Goal: Transaction & Acquisition: Purchase product/service

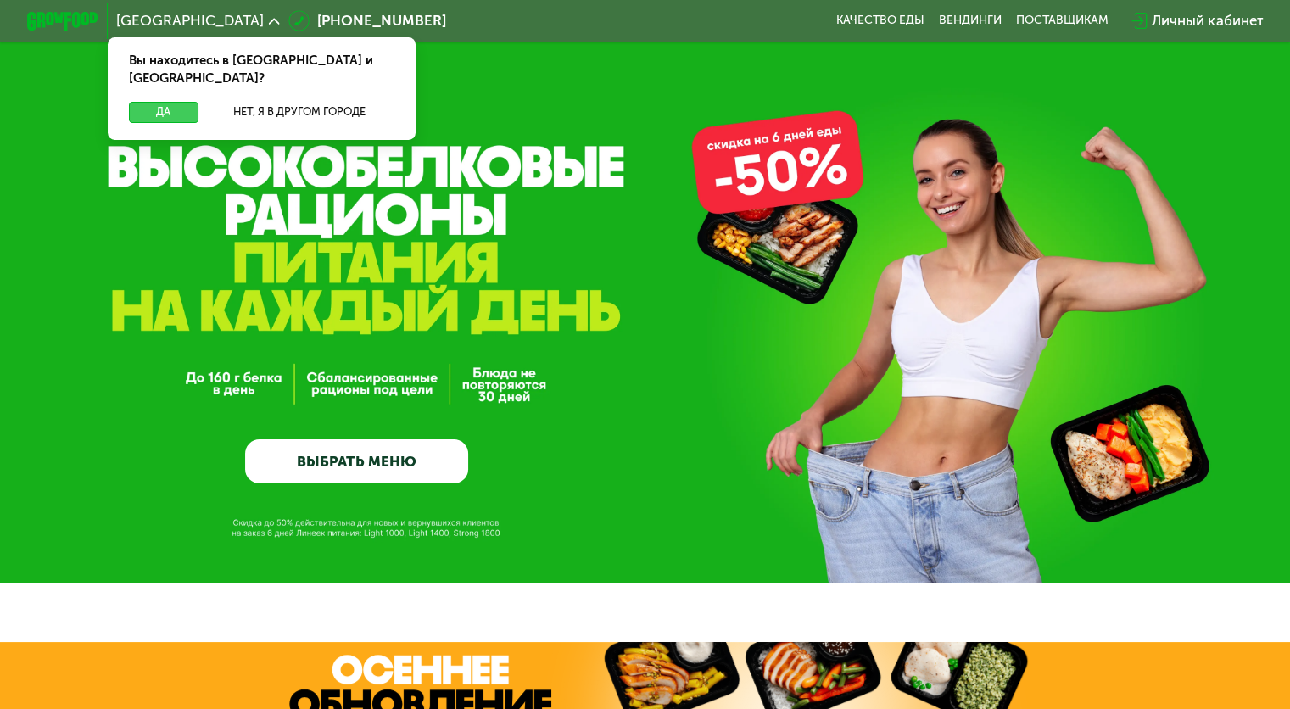
click at [170, 102] on button "Да" at bounding box center [163, 112] width 69 height 21
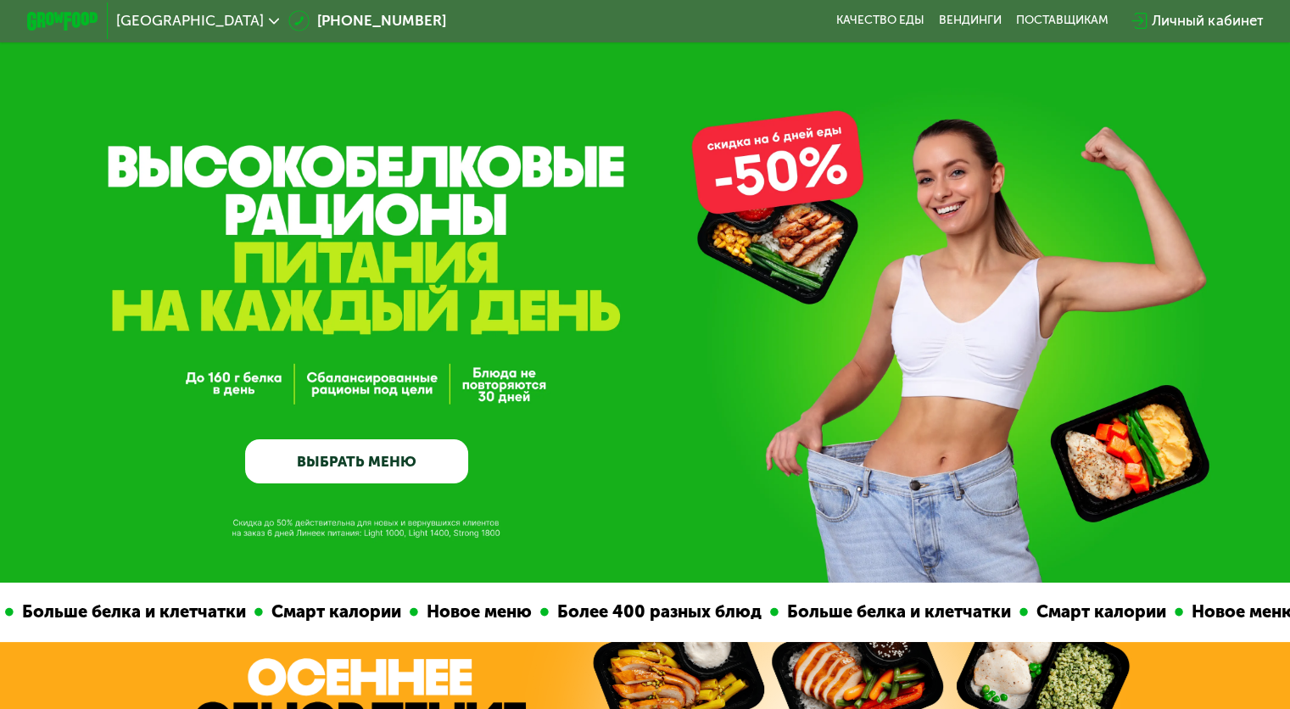
click at [401, 464] on link "ВЫБРАТЬ МЕНЮ" at bounding box center [356, 461] width 223 height 45
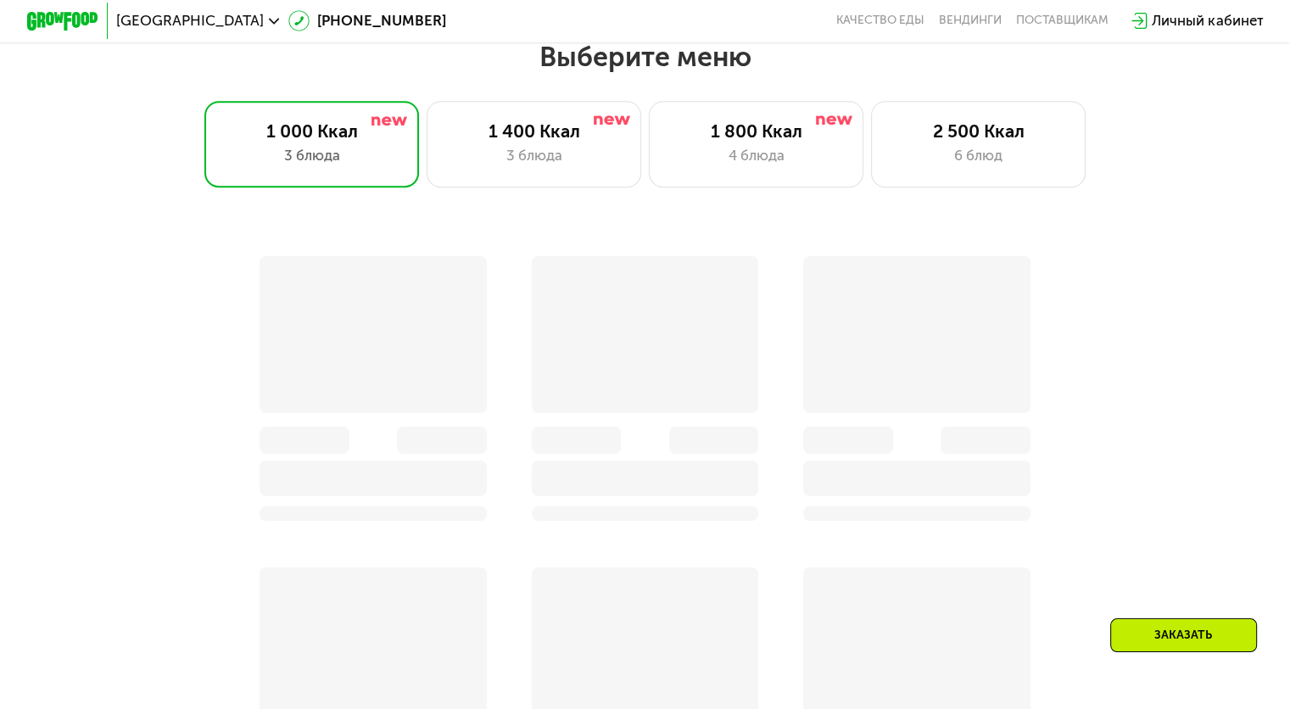
scroll to position [1140, 0]
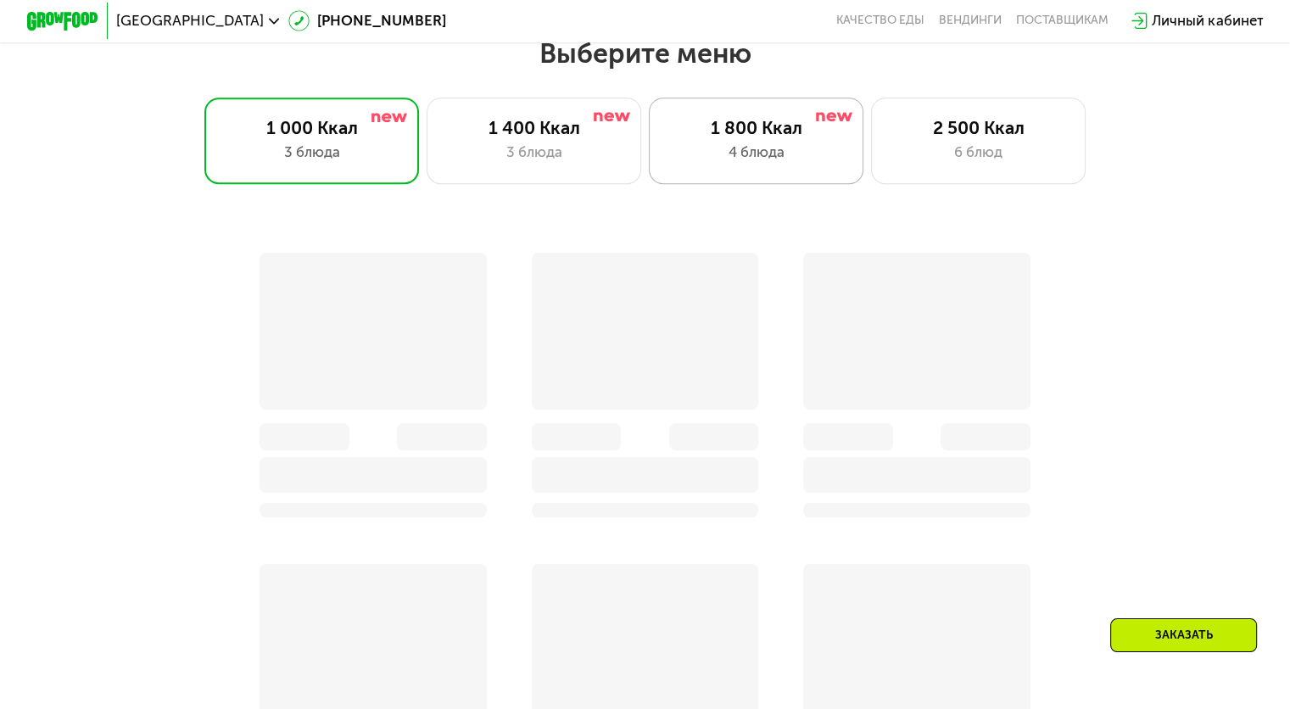
click at [716, 173] on div "1 800 Ккал 4 блюда" at bounding box center [756, 141] width 215 height 86
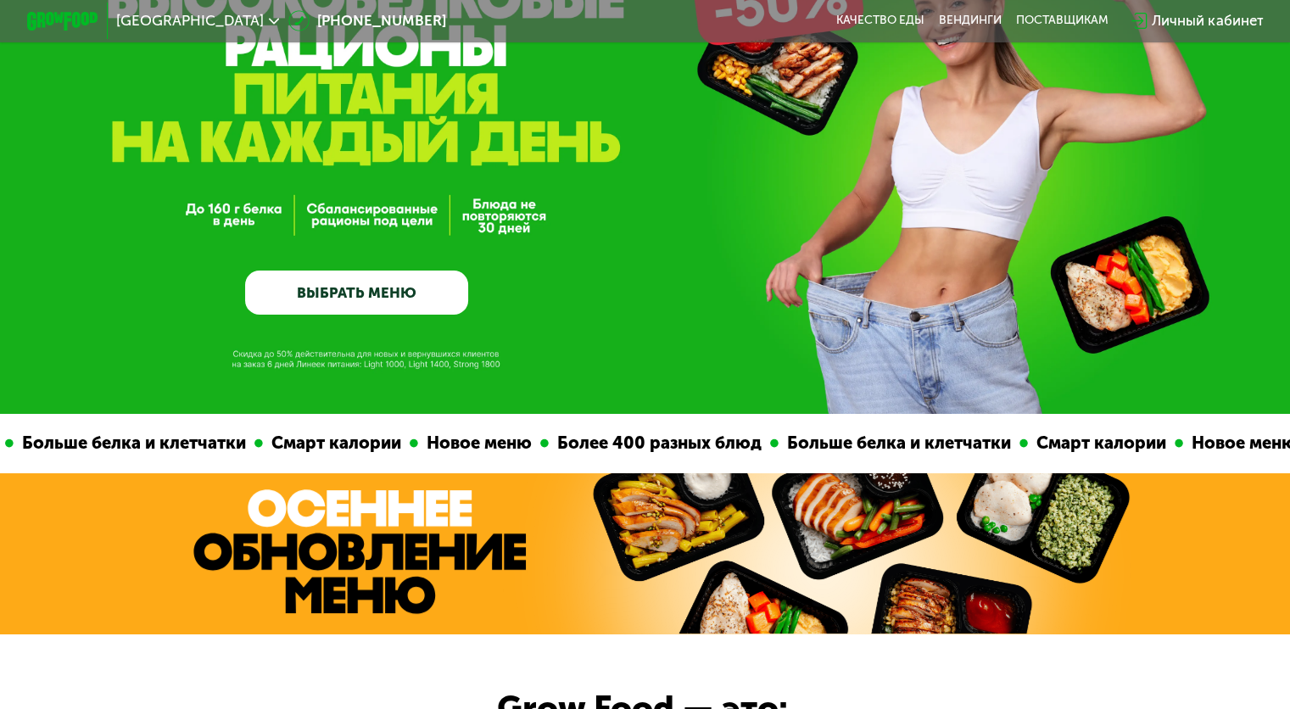
scroll to position [0, 0]
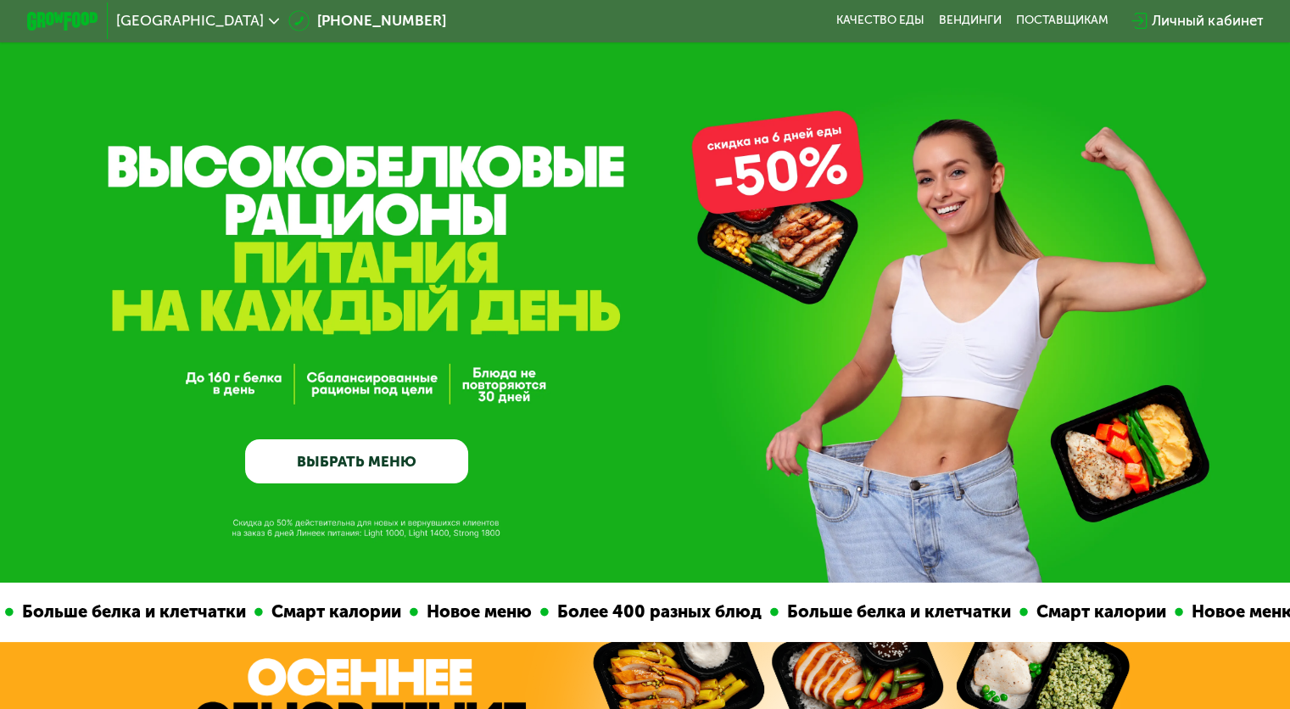
click at [360, 478] on link "ВЫБРАТЬ МЕНЮ" at bounding box center [356, 461] width 223 height 45
click at [431, 460] on link "ВЫБРАТЬ МЕНЮ" at bounding box center [356, 461] width 223 height 45
click at [892, 24] on link "Качество еды" at bounding box center [880, 21] width 88 height 14
click at [394, 451] on link "ВЫБРАТЬ МЕНЮ" at bounding box center [356, 461] width 223 height 45
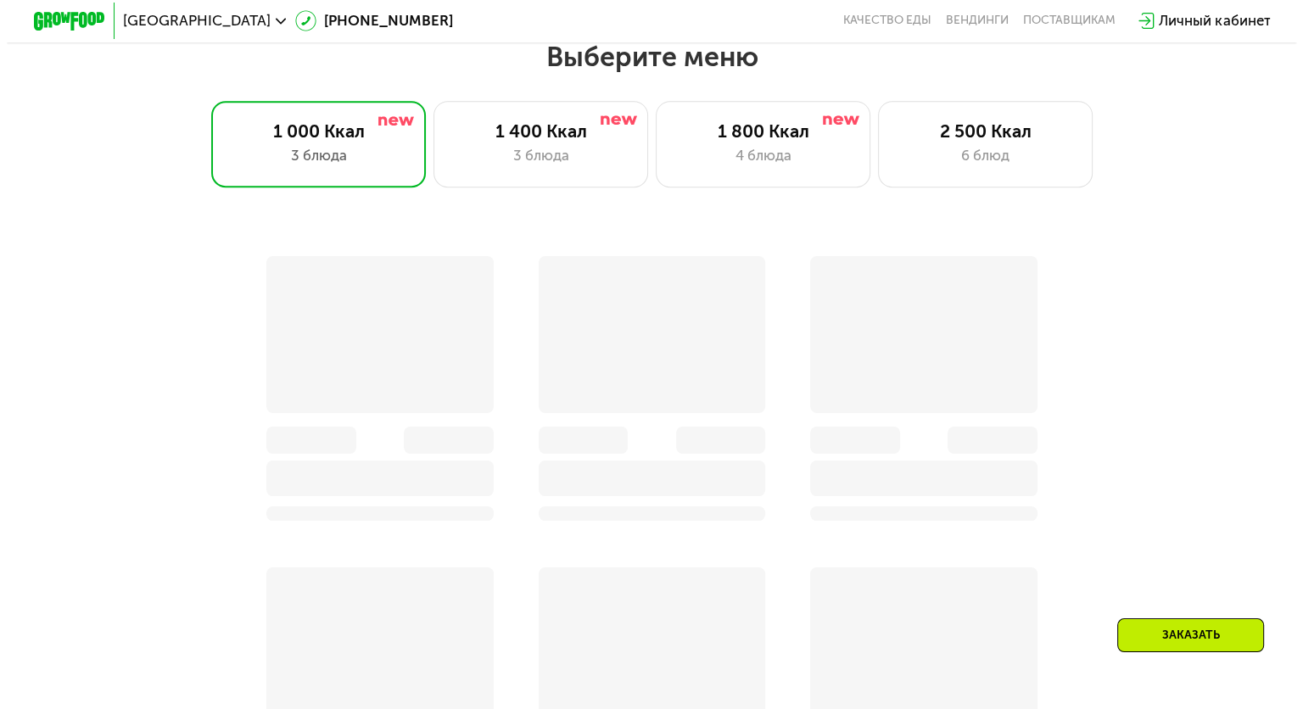
scroll to position [1140, 0]
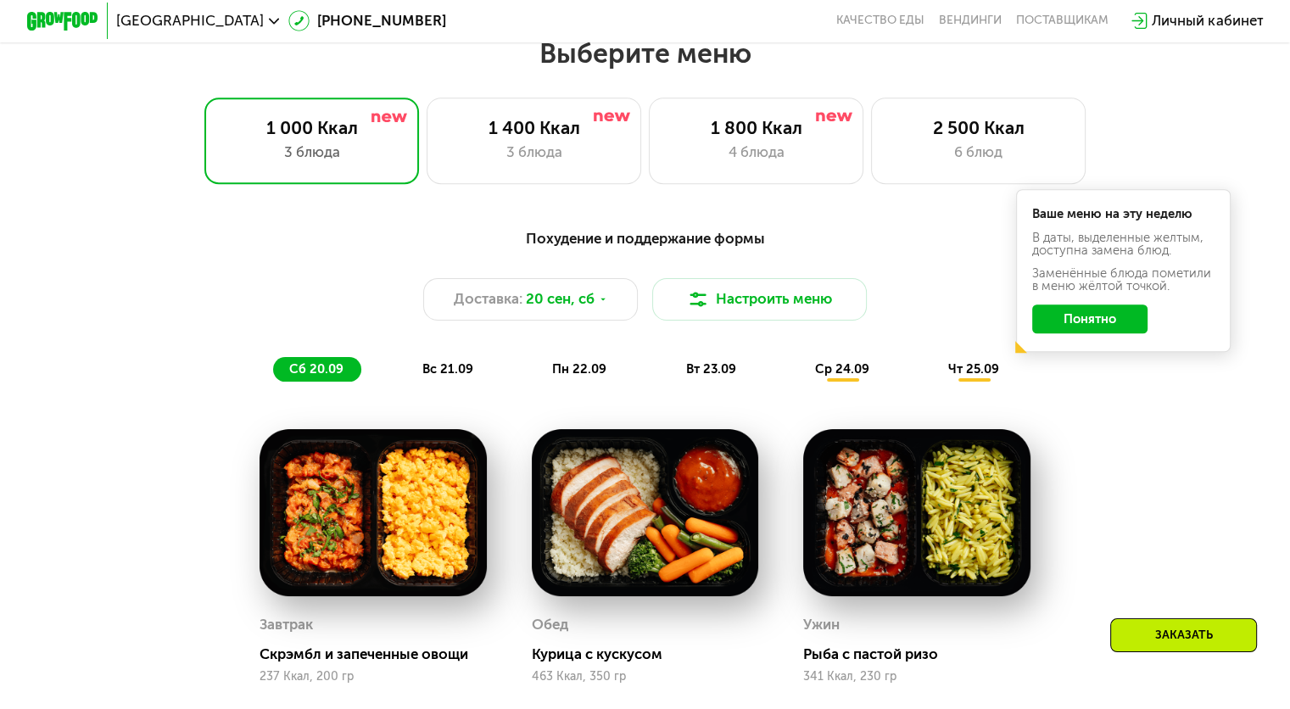
click at [1122, 324] on button "Понятно" at bounding box center [1089, 319] width 115 height 29
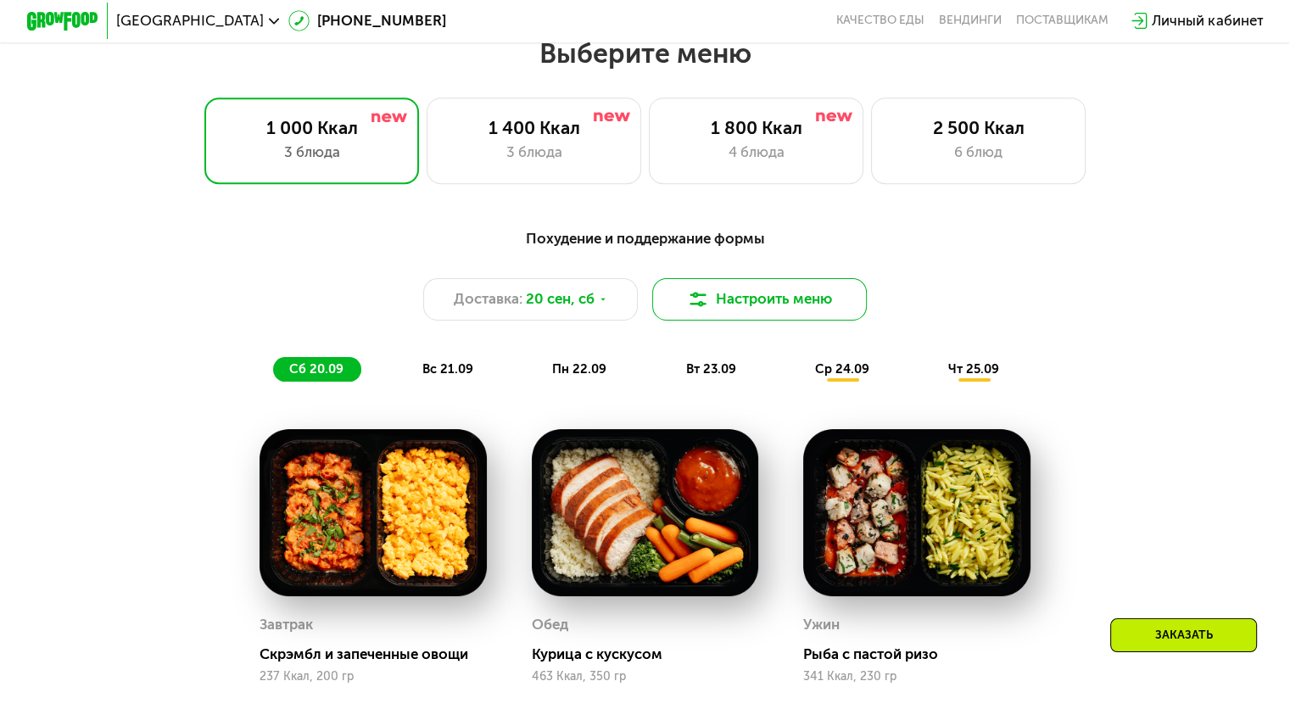
click at [816, 315] on button "Настроить меню" at bounding box center [759, 299] width 215 height 43
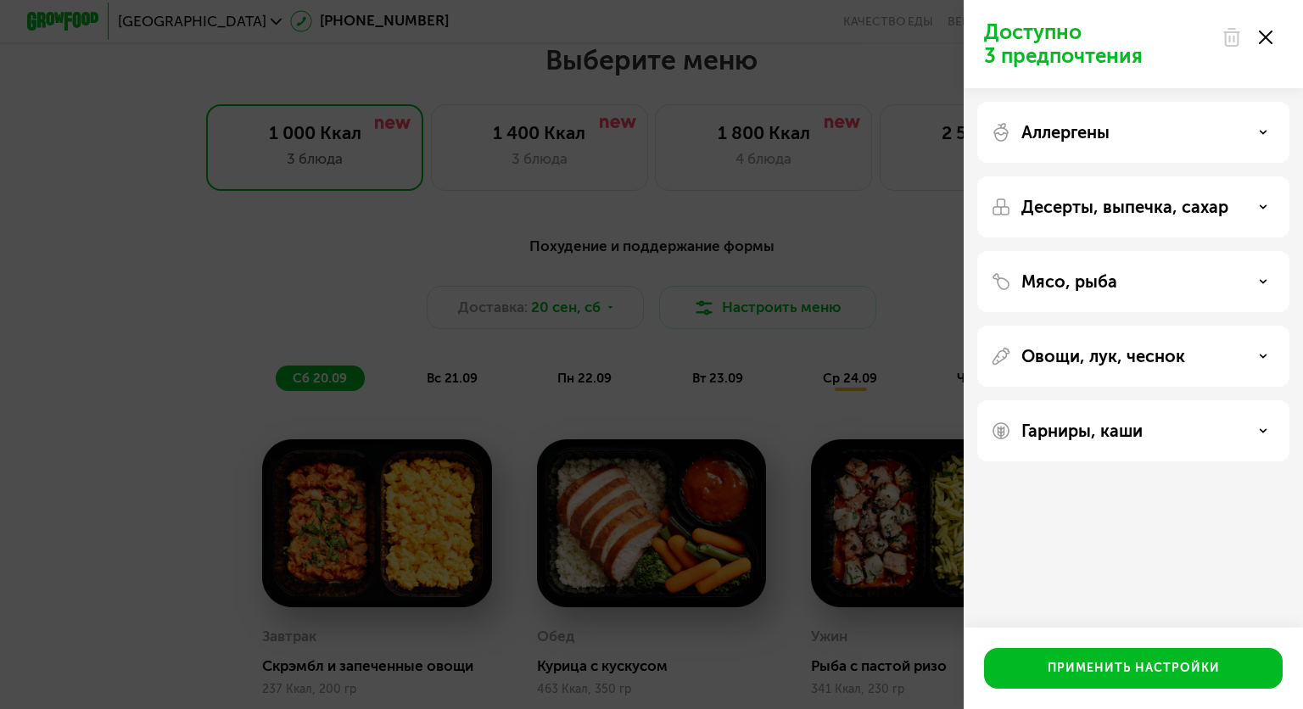
click at [1204, 140] on div "Аллергены" at bounding box center [1133, 132] width 285 height 20
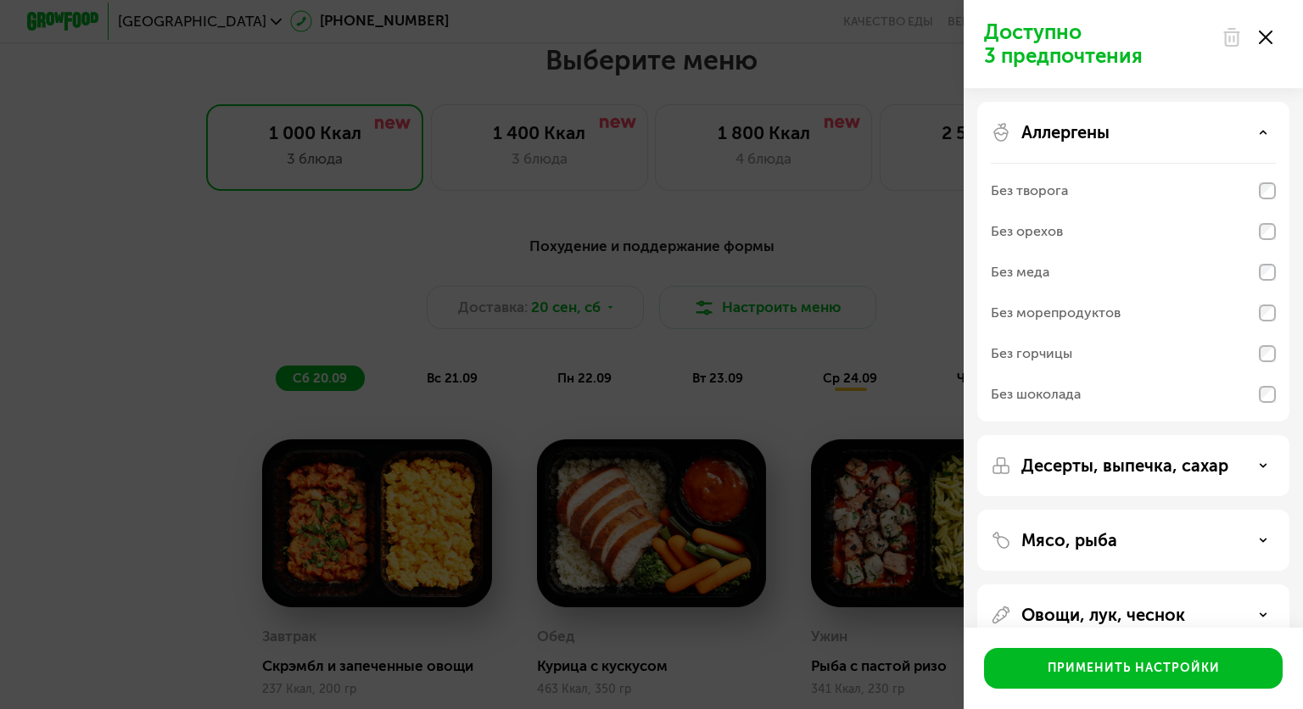
click at [1261, 132] on use at bounding box center [1264, 132] width 6 height 3
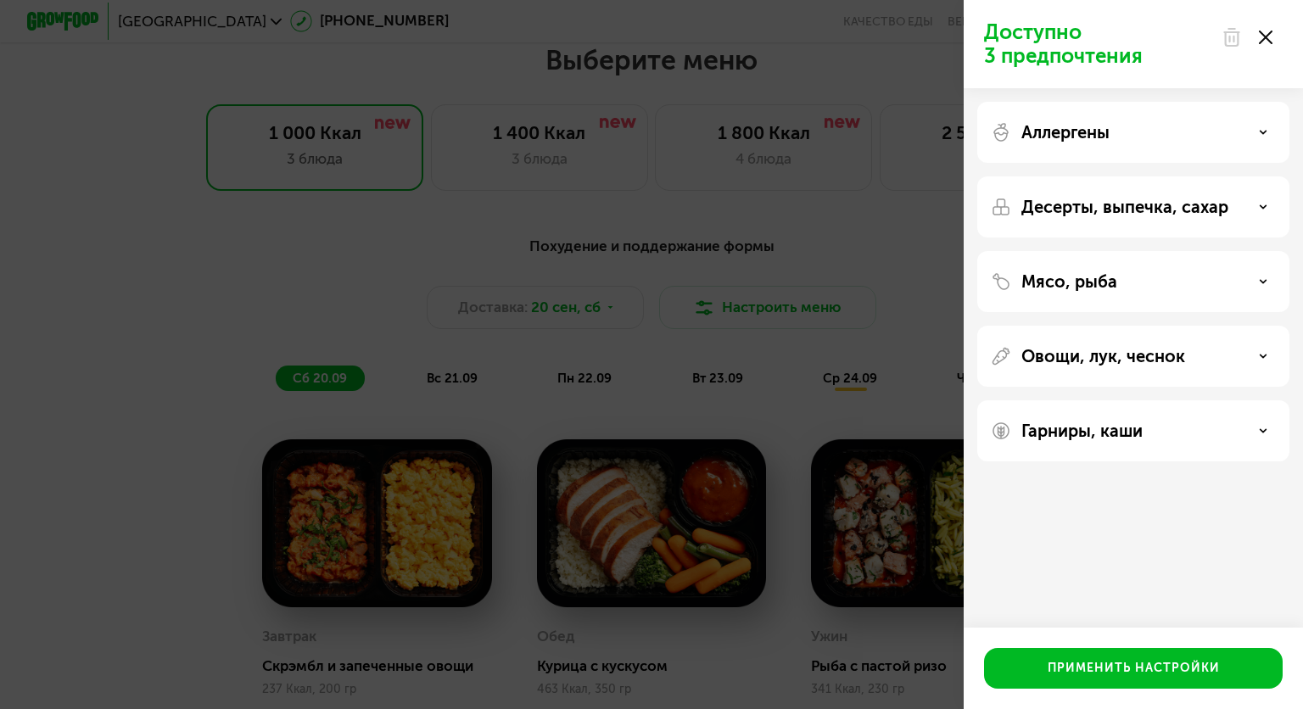
click at [1252, 215] on div "Десерты, выпечка, сахар" at bounding box center [1133, 207] width 285 height 20
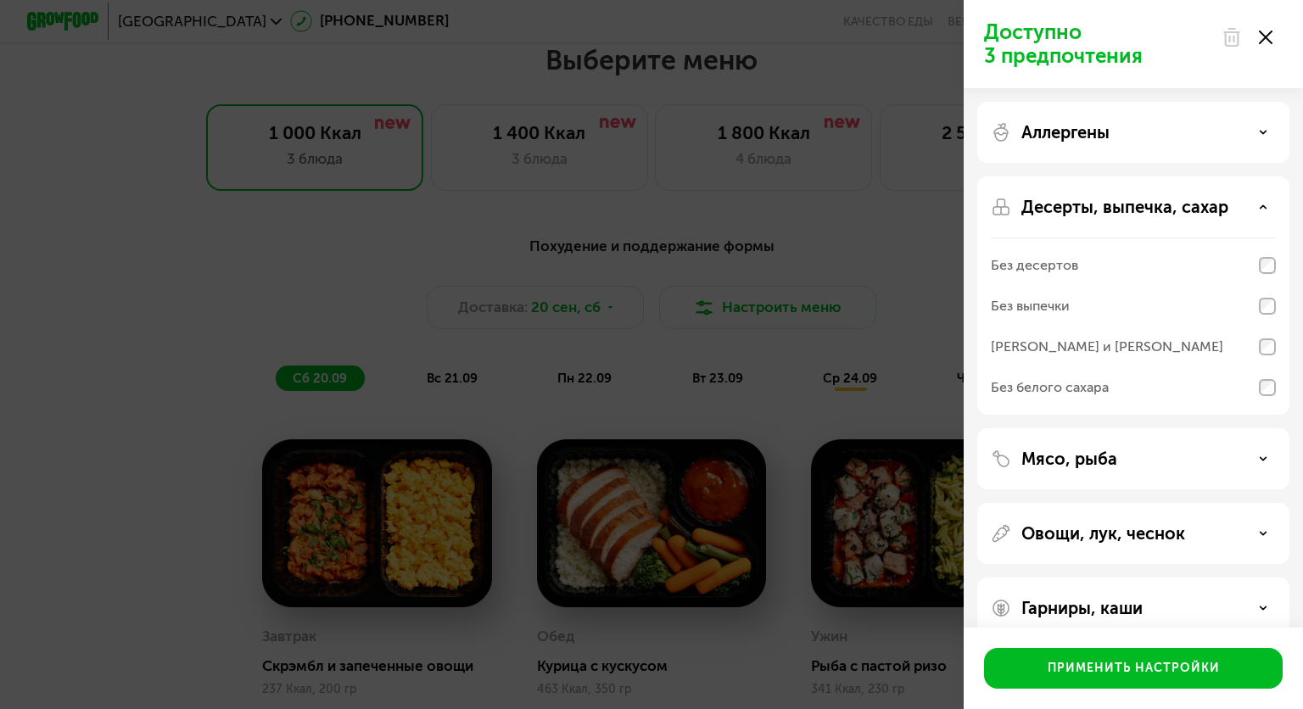
click at [1249, 210] on div "Десерты, выпечка, сахар" at bounding box center [1133, 207] width 285 height 20
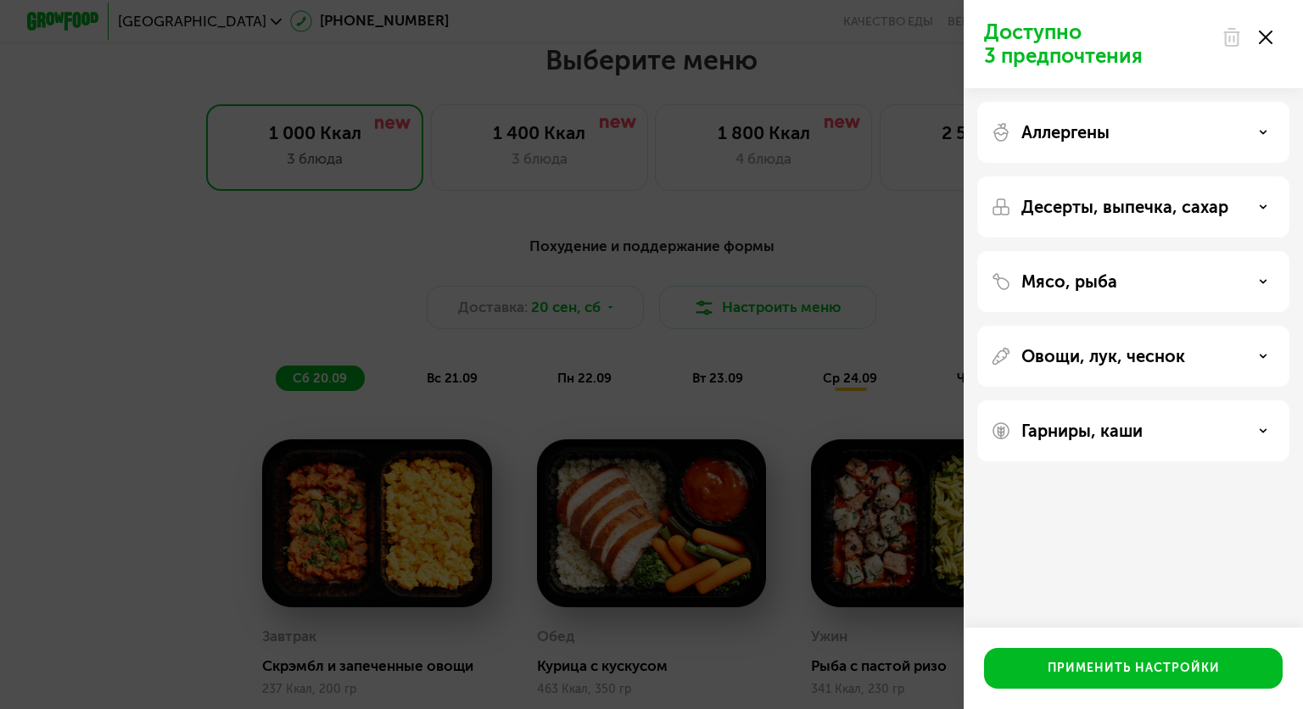
click at [1249, 210] on div "Десерты, выпечка, сахар" at bounding box center [1133, 207] width 285 height 20
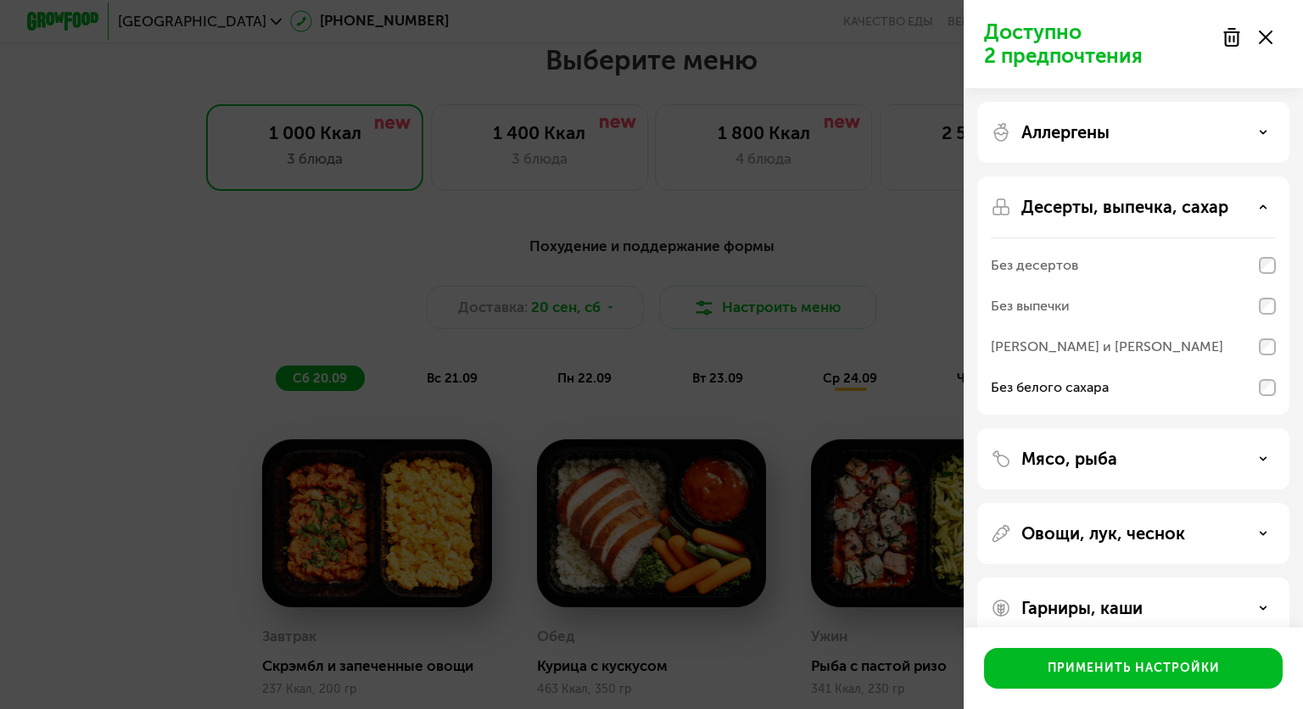
click at [1262, 212] on div "Десерты, выпечка, сахар" at bounding box center [1133, 207] width 285 height 20
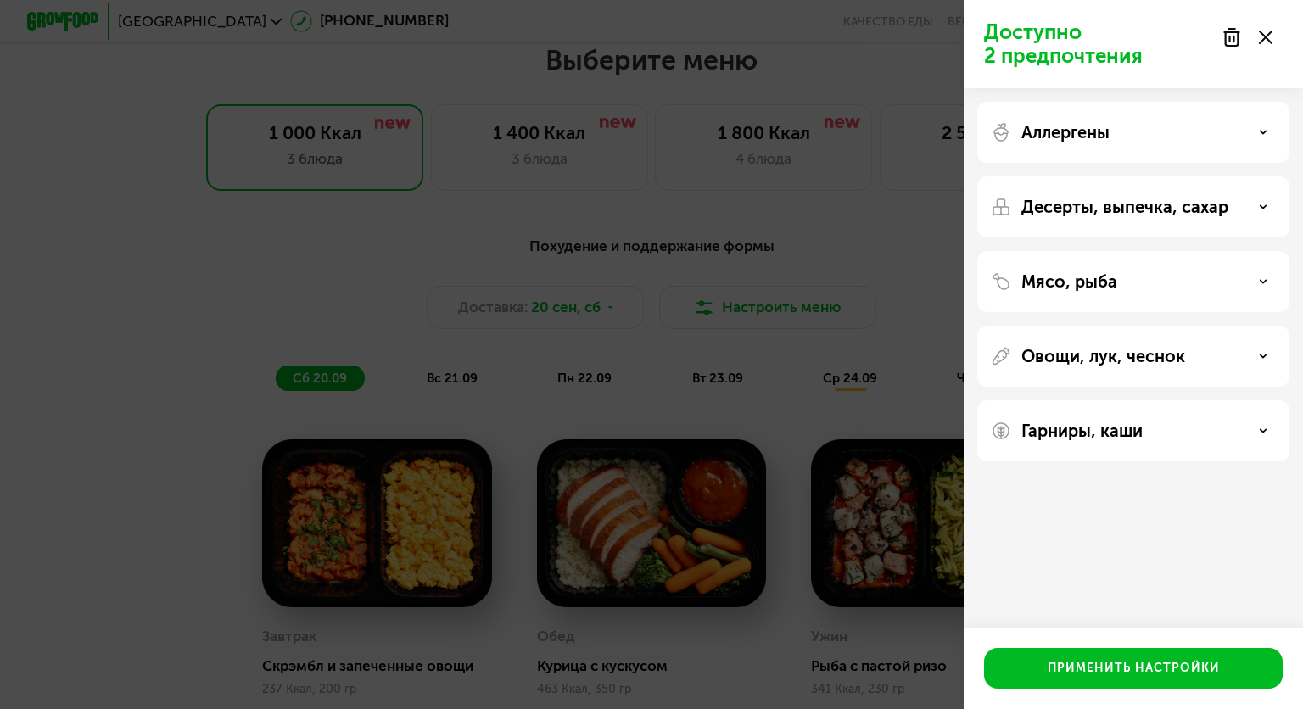
click at [1258, 288] on div "Мясо, рыба" at bounding box center [1133, 281] width 285 height 20
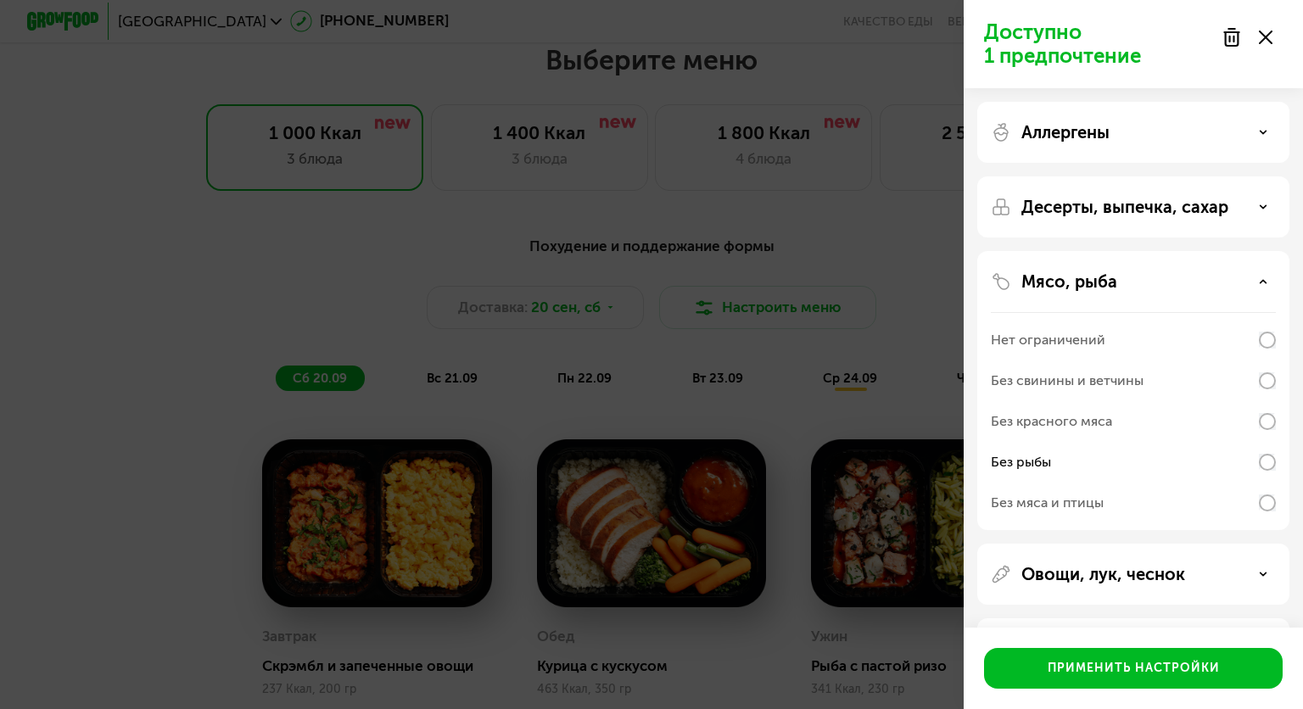
scroll to position [68, 0]
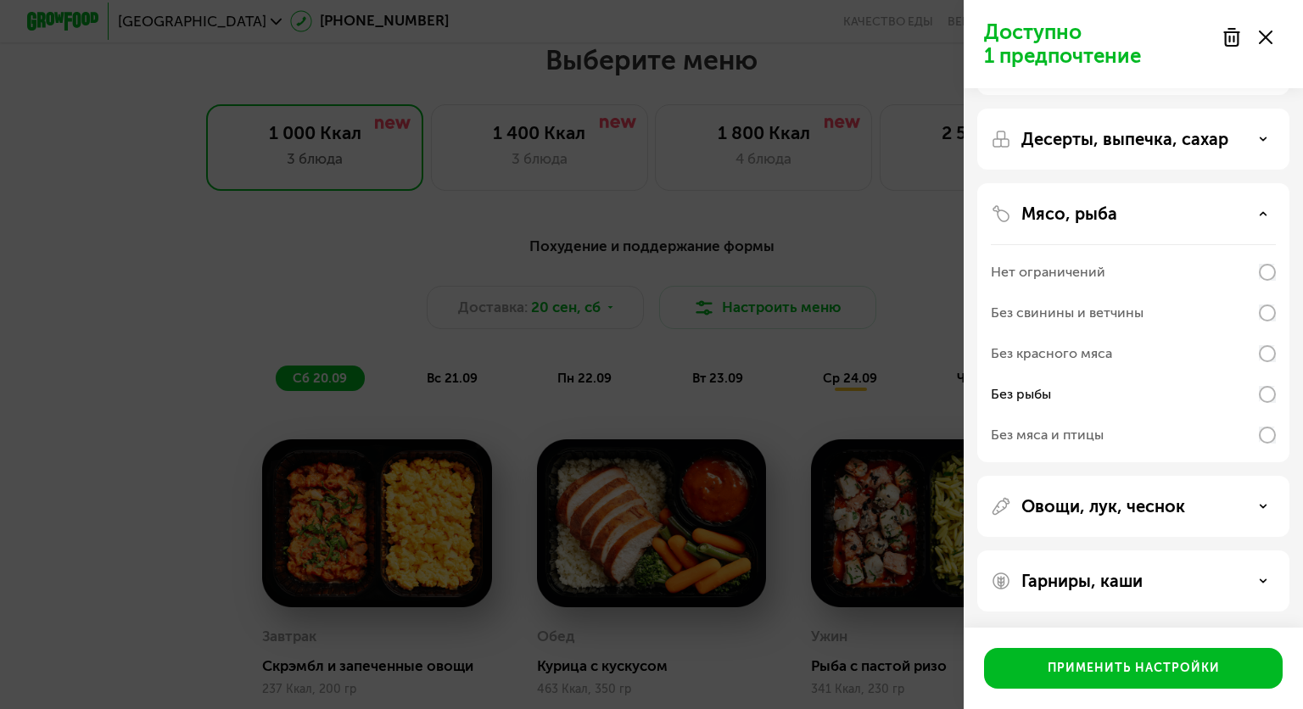
click at [1236, 487] on div "Овощи, лук, чеснок" at bounding box center [1133, 506] width 312 height 61
click at [1241, 504] on div "Овощи, лук, чеснок" at bounding box center [1133, 506] width 285 height 20
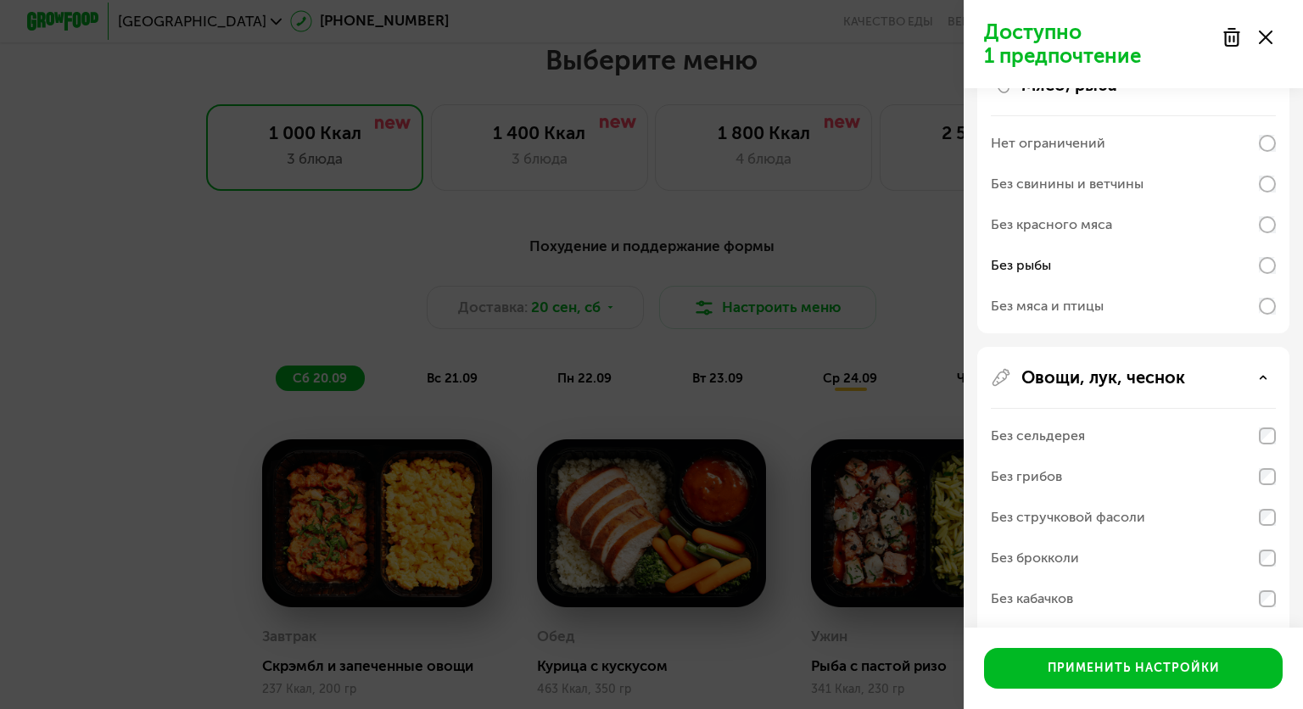
scroll to position [367, 0]
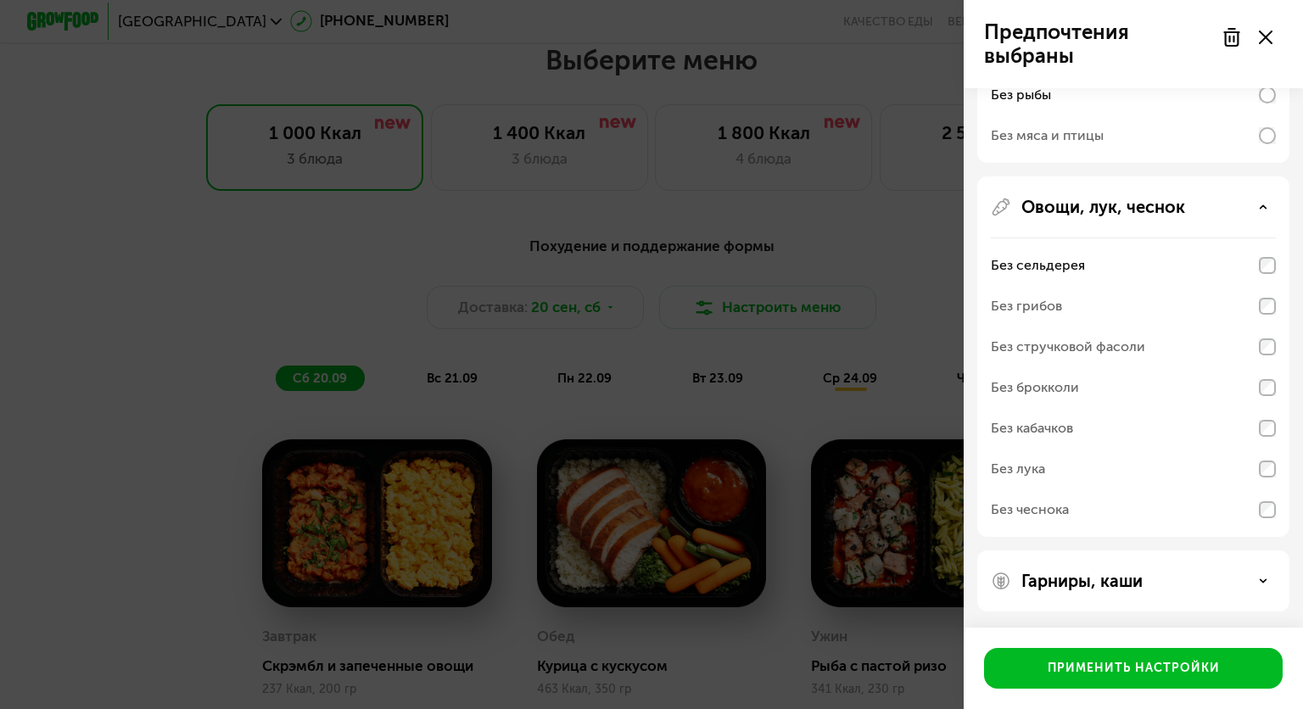
click at [1256, 589] on div "Гарниры, каши" at bounding box center [1133, 581] width 285 height 20
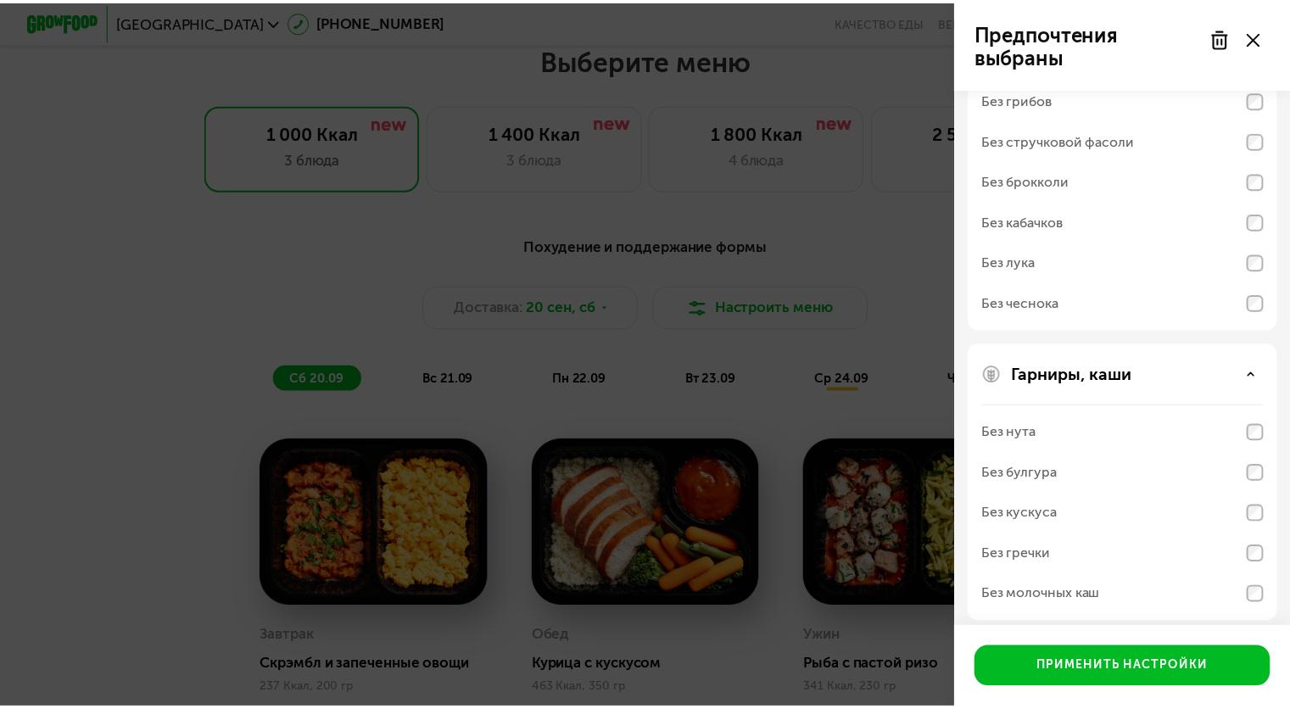
scroll to position [585, 0]
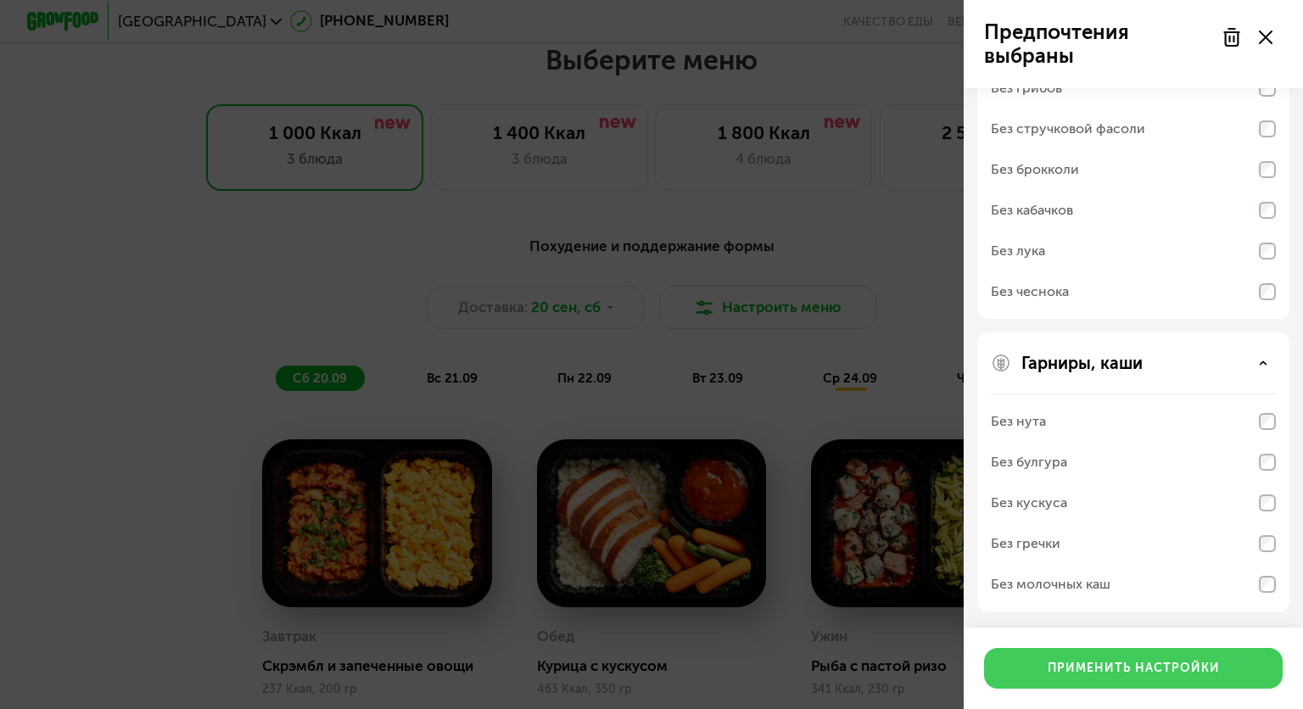
click at [1180, 665] on div "Применить настройки" at bounding box center [1134, 668] width 172 height 17
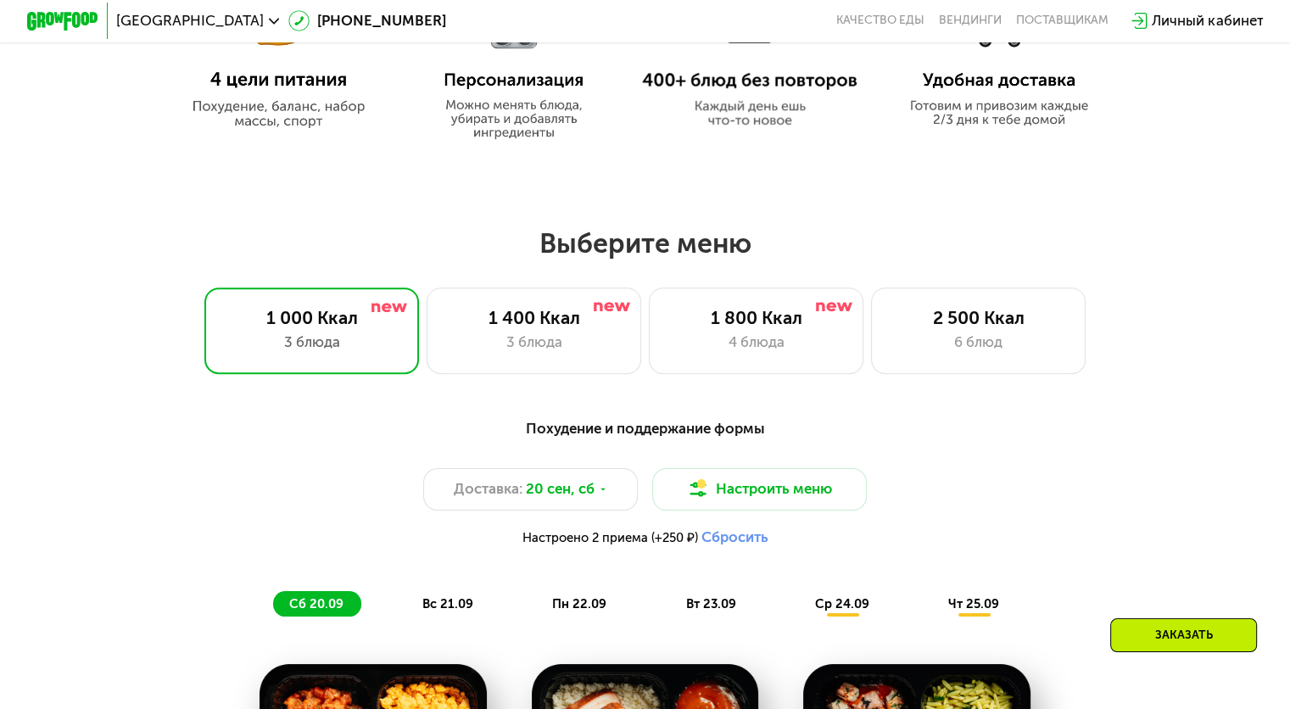
scroll to position [940, 0]
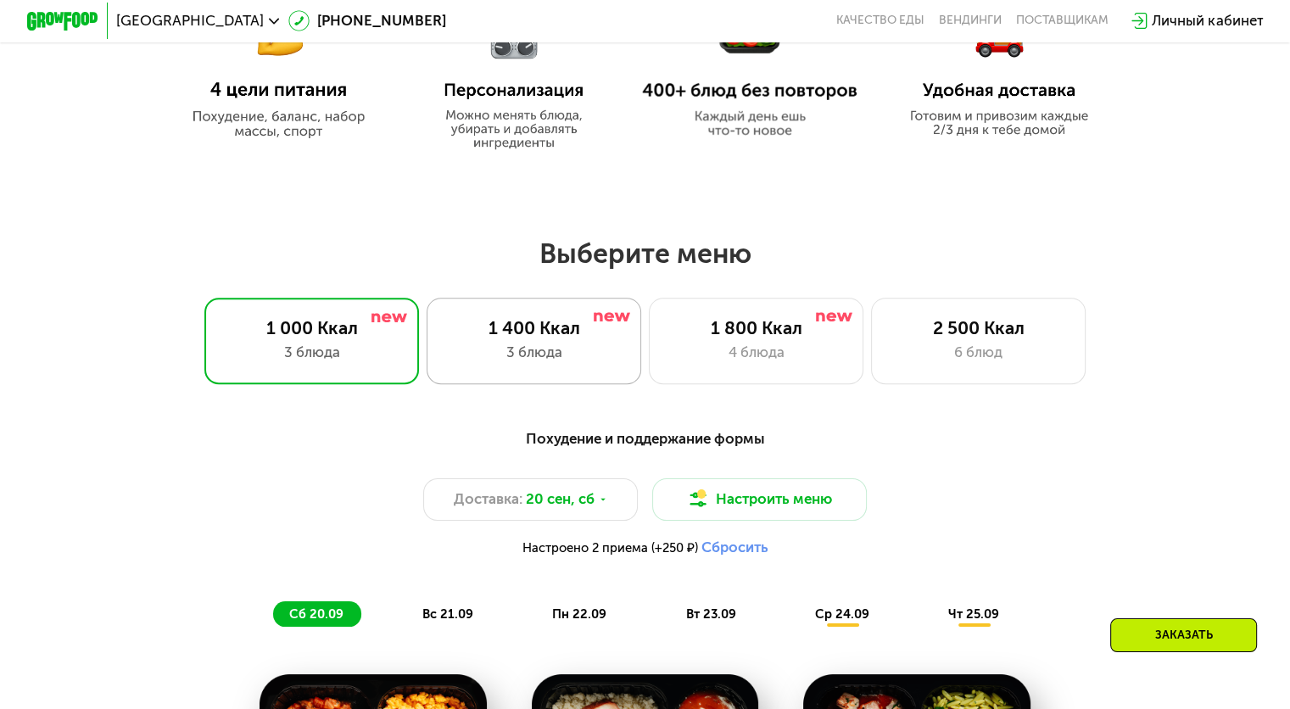
click at [599, 322] on img at bounding box center [612, 317] width 36 height 10
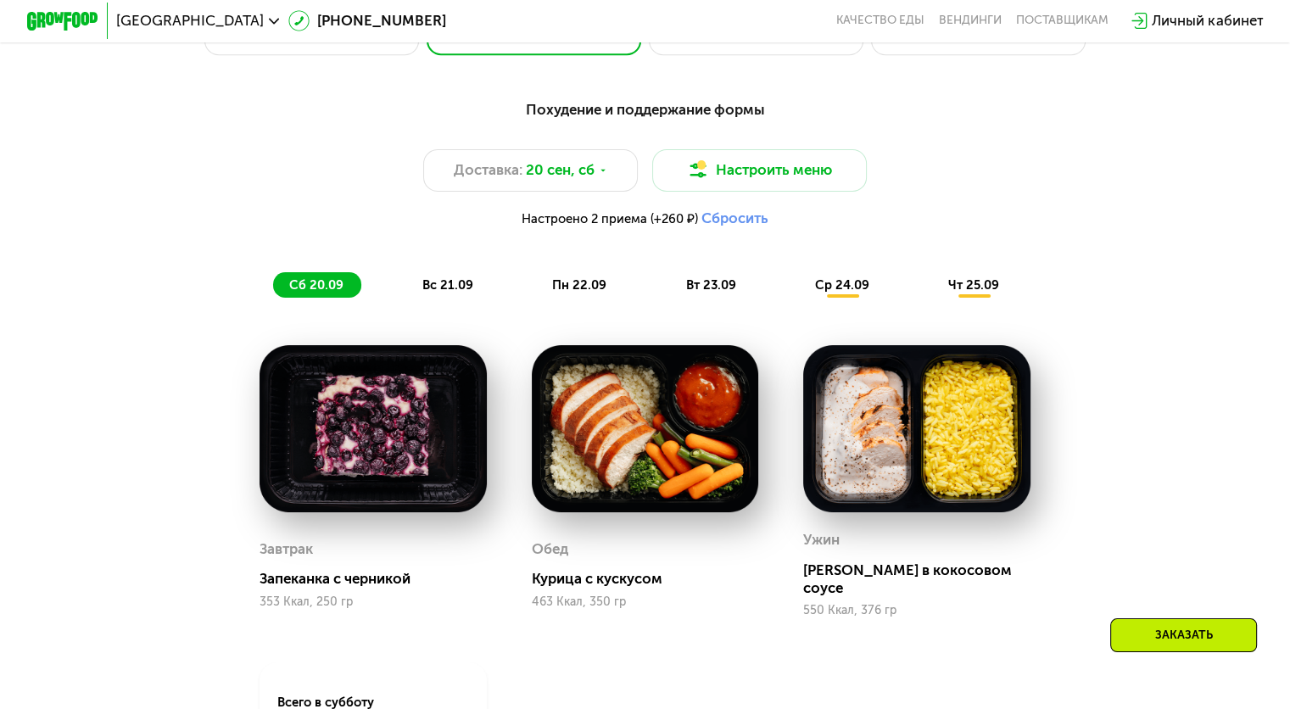
scroll to position [1270, 0]
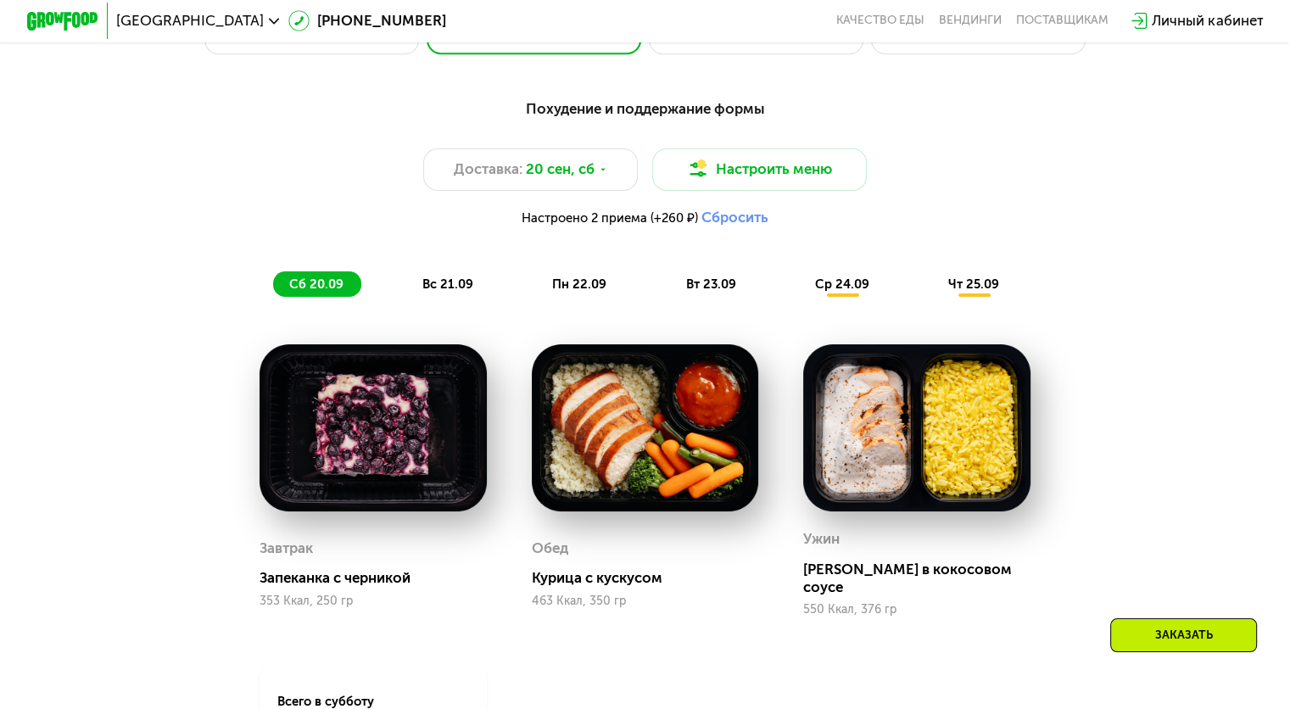
click at [435, 292] on span "вс 21.09" at bounding box center [447, 284] width 51 height 15
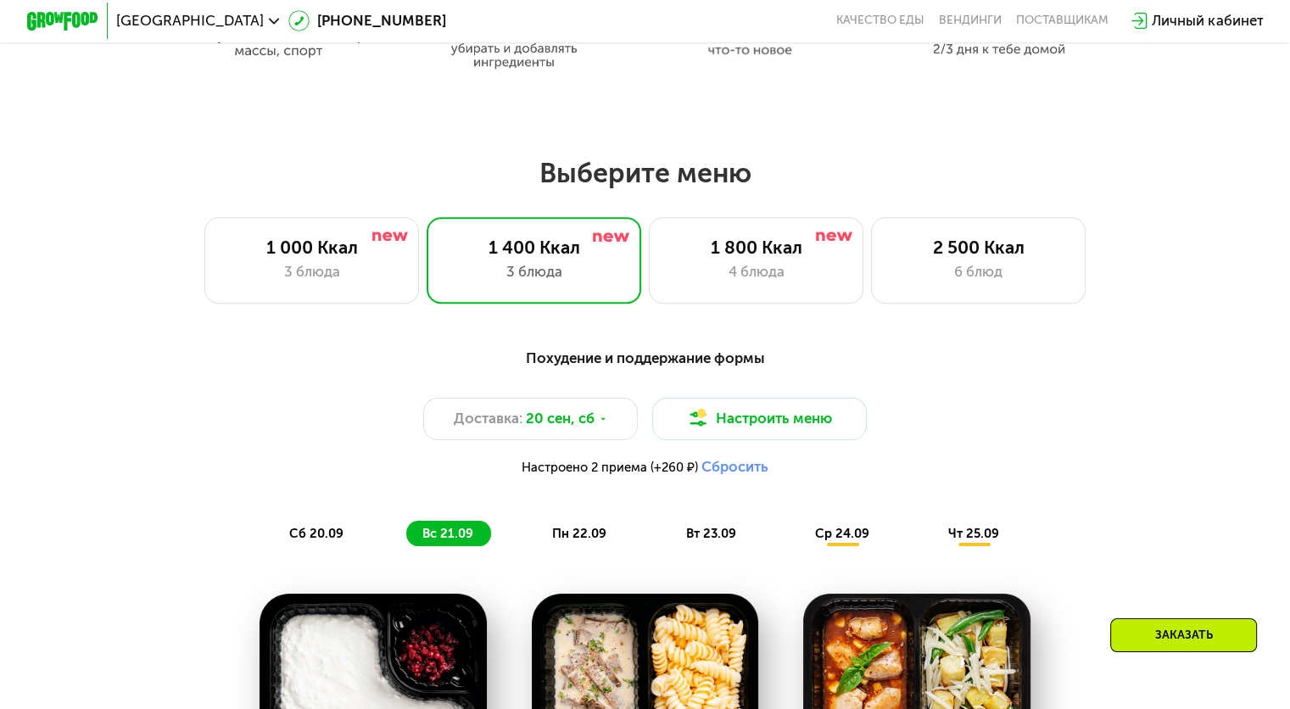
scroll to position [1019, 0]
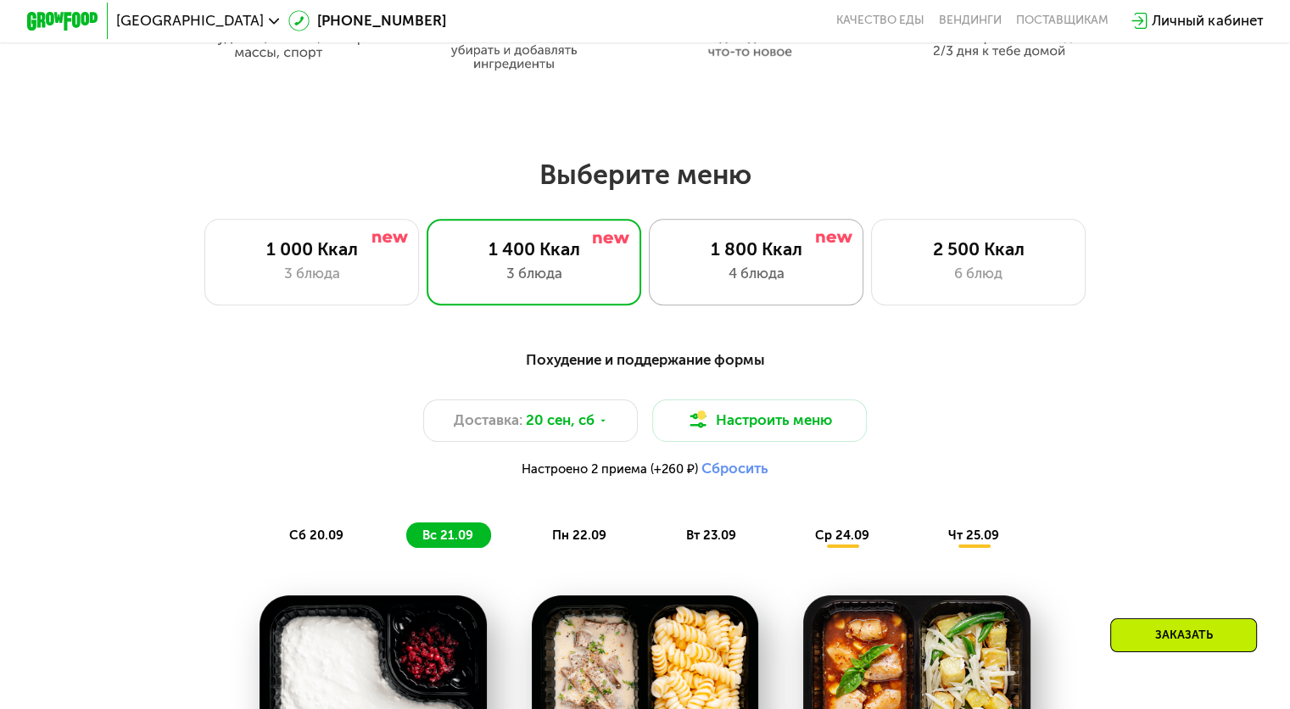
click at [746, 282] on div "4 блюда" at bounding box center [756, 273] width 177 height 21
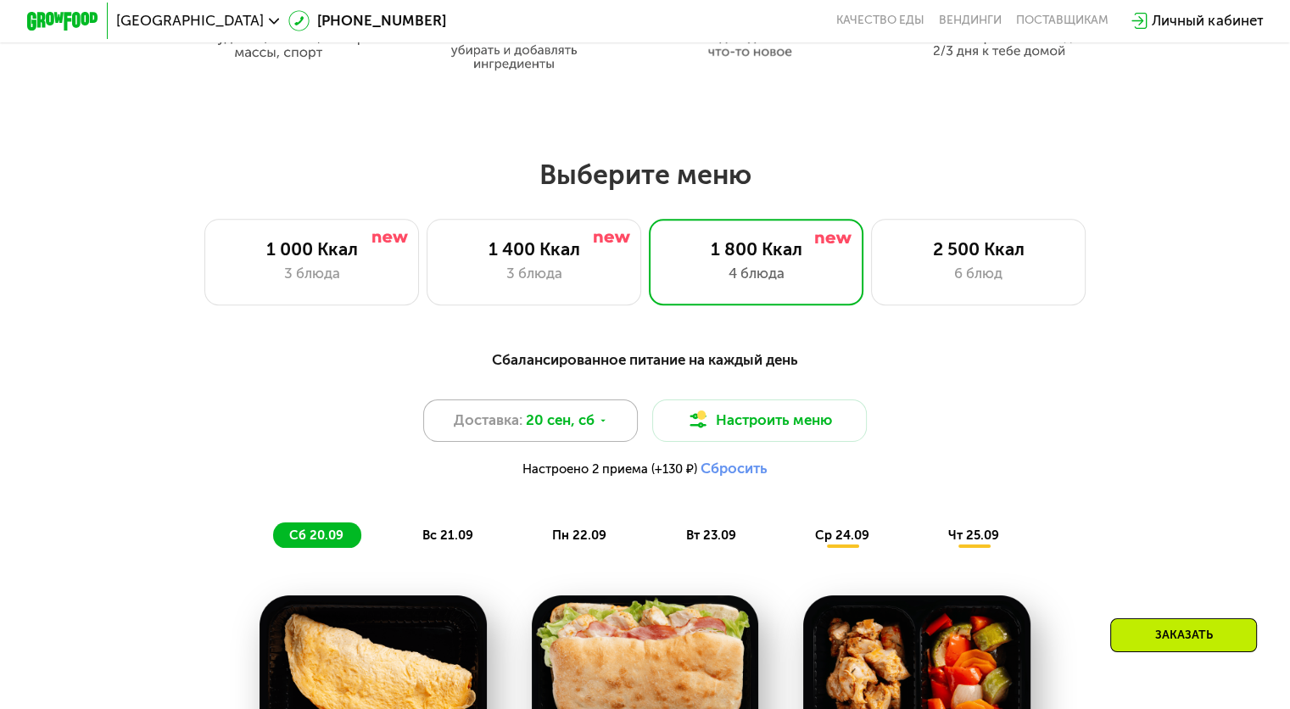
click at [601, 427] on icon at bounding box center [603, 421] width 11 height 11
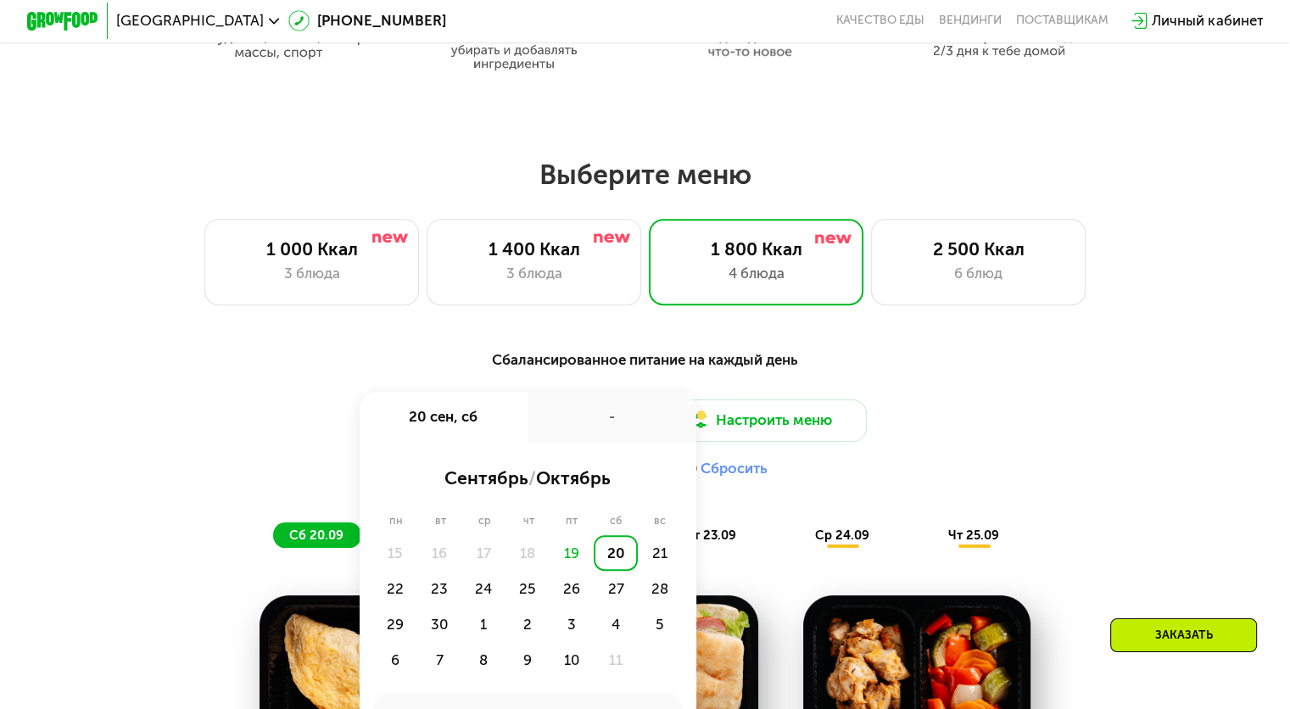
click at [1098, 450] on div "Доставка: 20 сен, сб 20 сен, сб - сентябрь / октябрь пн вт ср чт пт сб вс 15 16…" at bounding box center [645, 444] width 1061 height 88
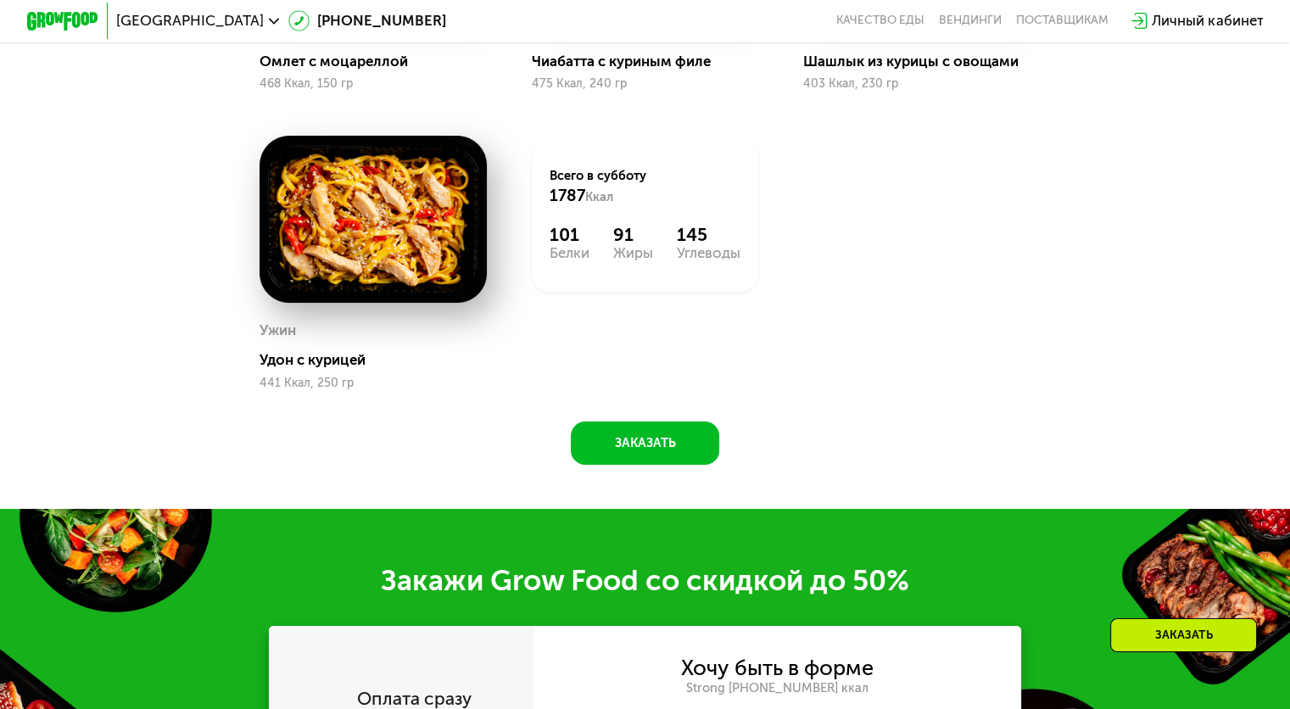
scroll to position [1781, 0]
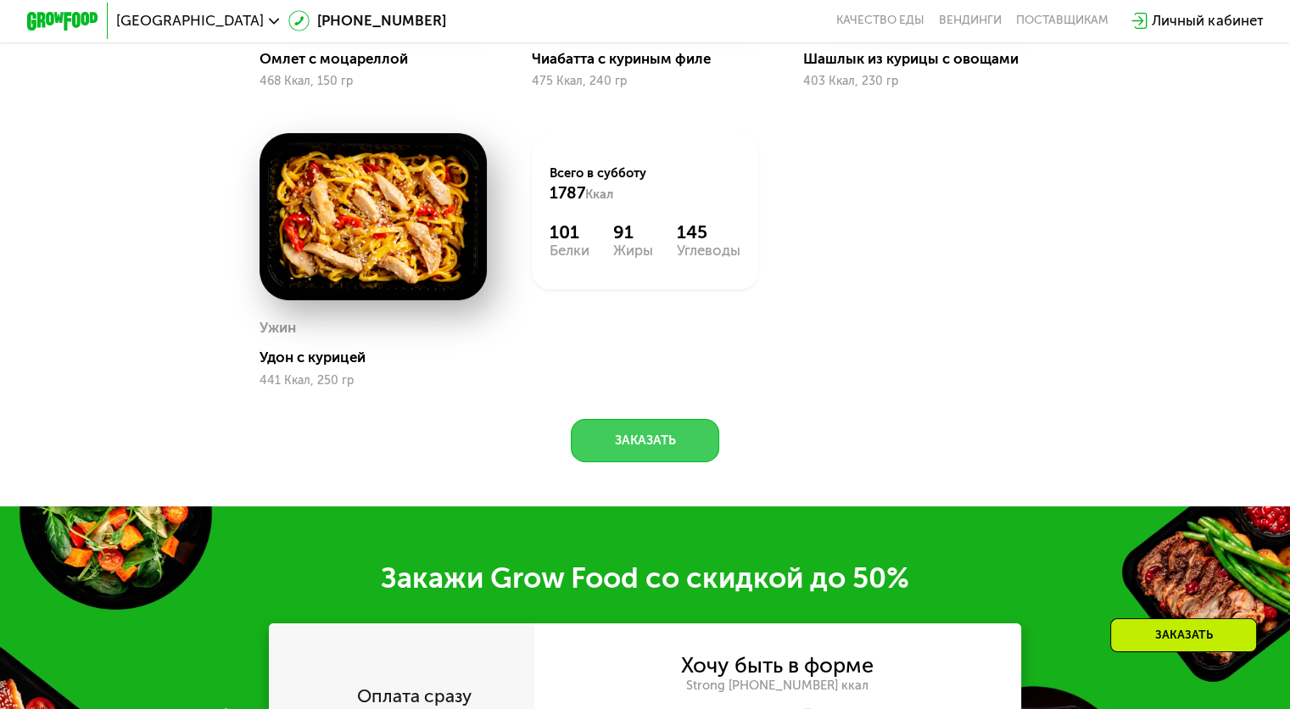
click at [611, 460] on button "Заказать" at bounding box center [645, 440] width 148 height 43
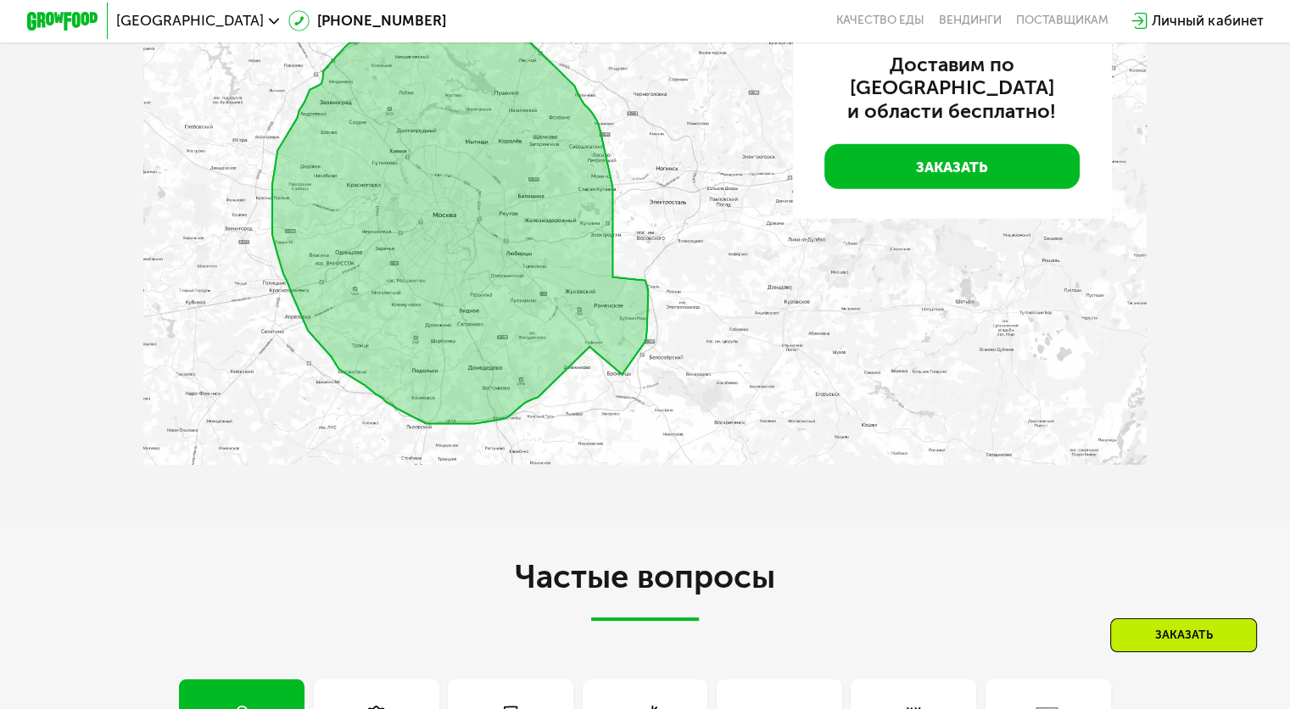
scroll to position [4305, 0]
